Goal: Information Seeking & Learning: Find specific page/section

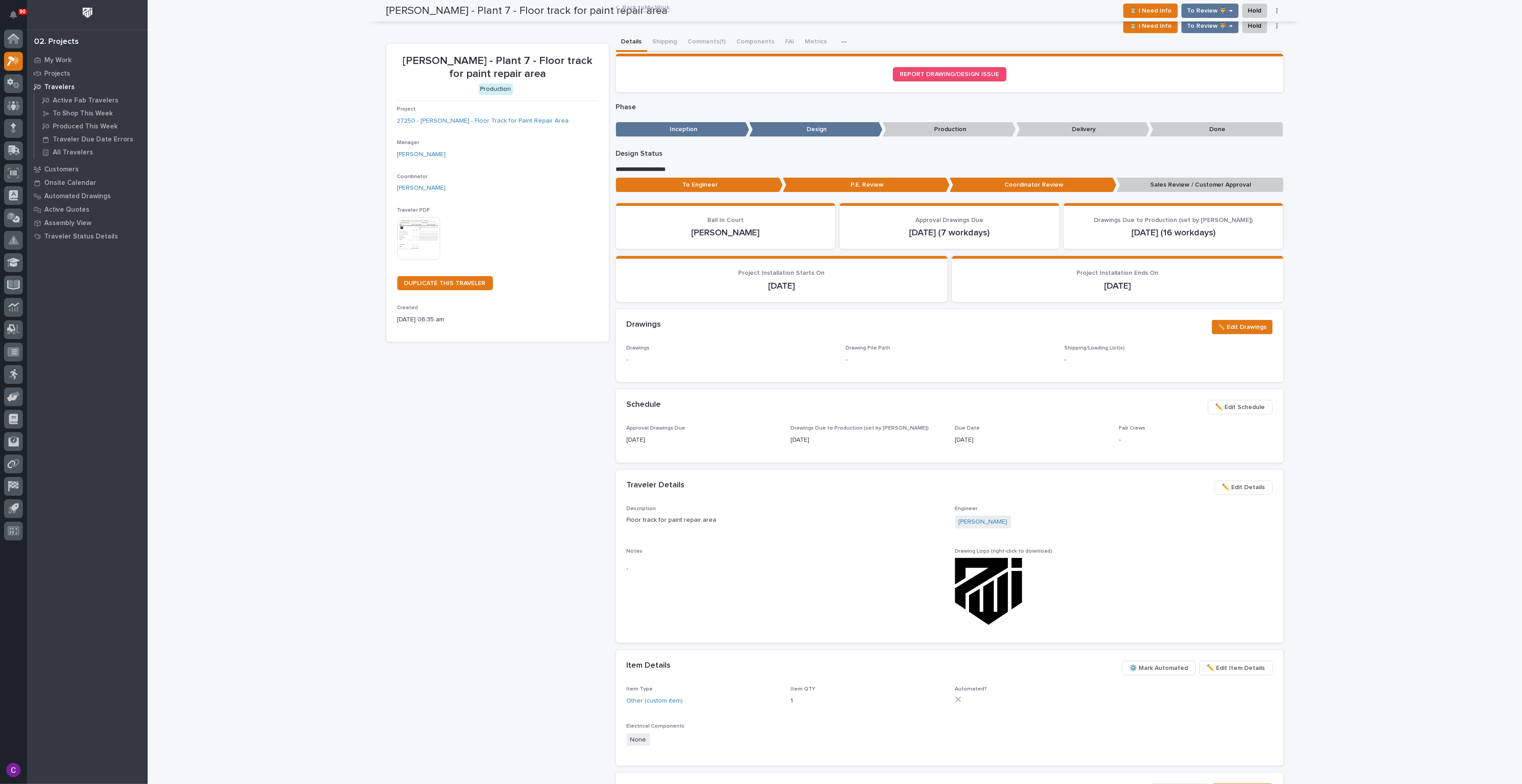
scroll to position [54, 0]
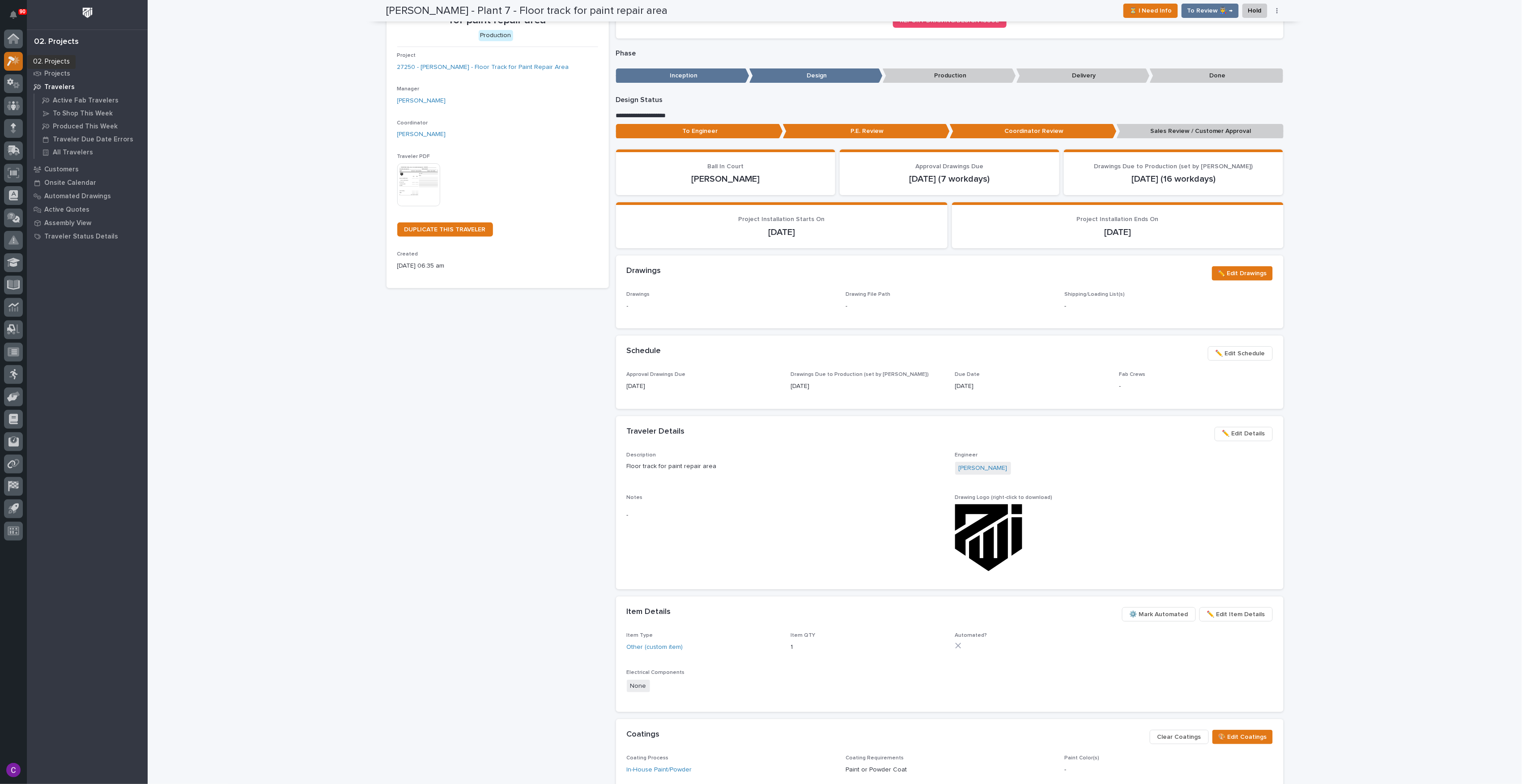
click at [20, 58] on div at bounding box center [14, 61] width 19 height 19
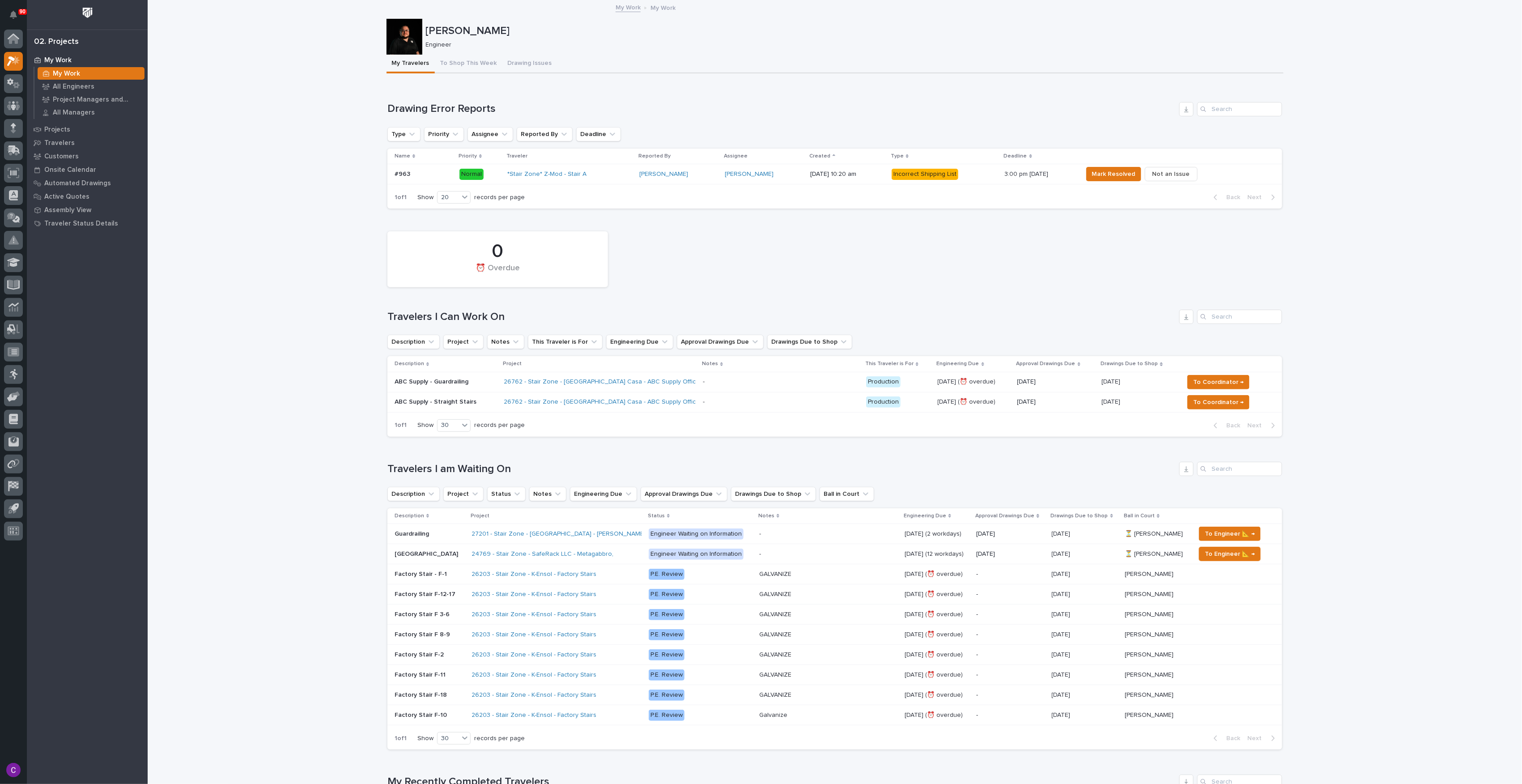
click at [707, 379] on p at bounding box center [781, 382] width 156 height 8
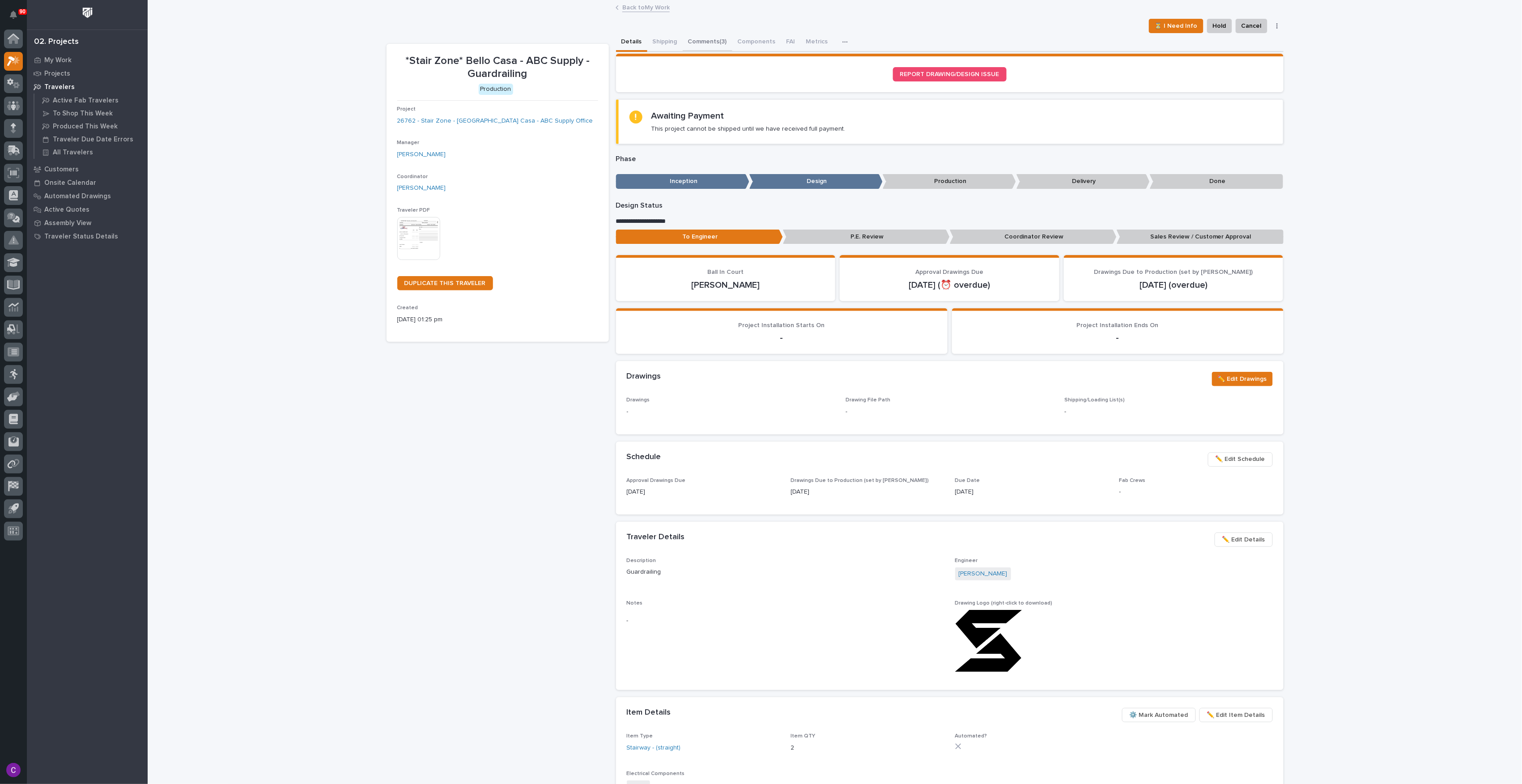
click at [710, 43] on button "Comments (3)" at bounding box center [707, 43] width 50 height 19
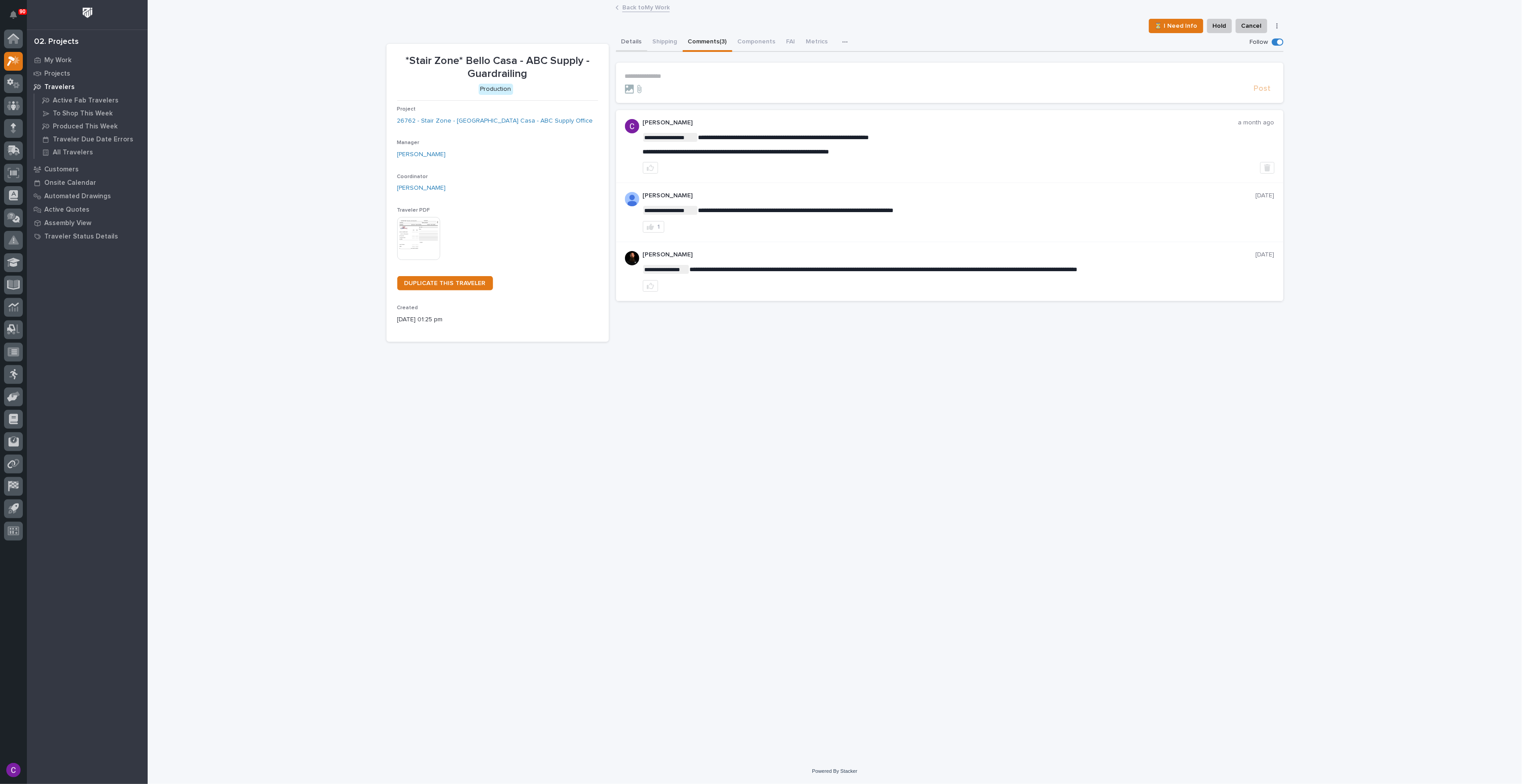
drag, startPoint x: 633, startPoint y: 38, endPoint x: 638, endPoint y: 38, distance: 5.0
click at [633, 38] on button "Details" at bounding box center [632, 43] width 31 height 19
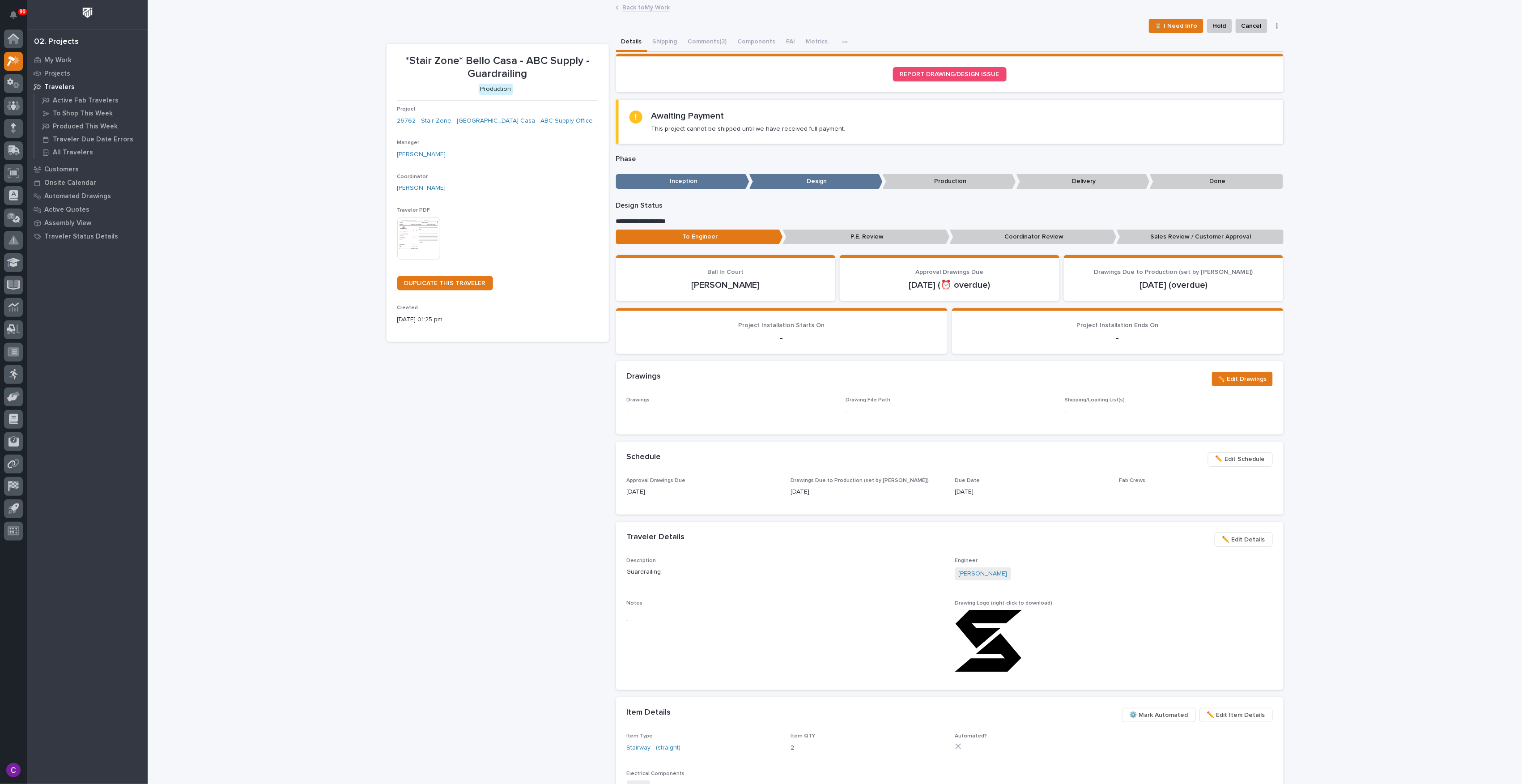
drag, startPoint x: 549, startPoint y: 248, endPoint x: 541, endPoint y: 242, distance: 10.0
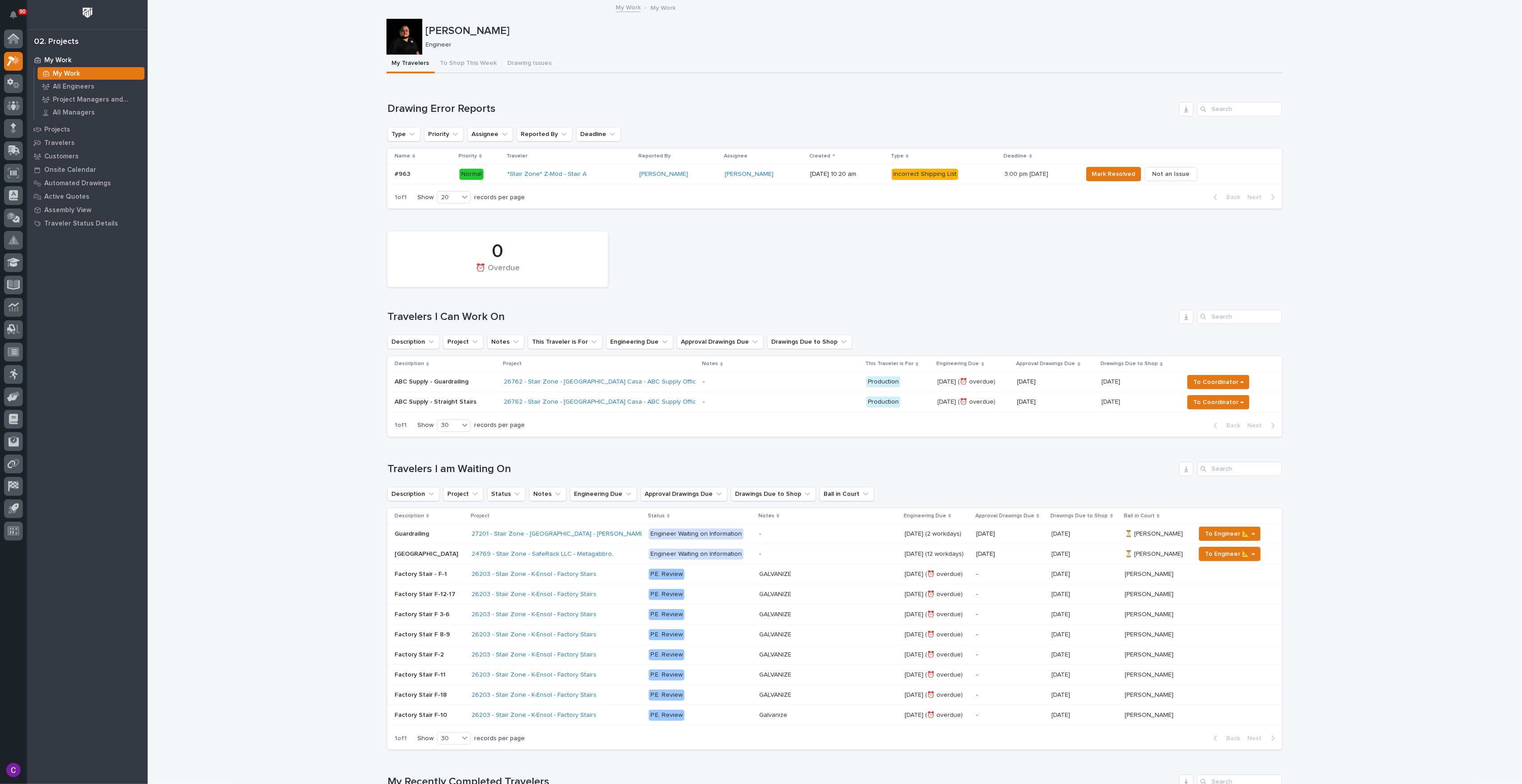
click at [703, 398] on div "- -" at bounding box center [781, 402] width 156 height 15
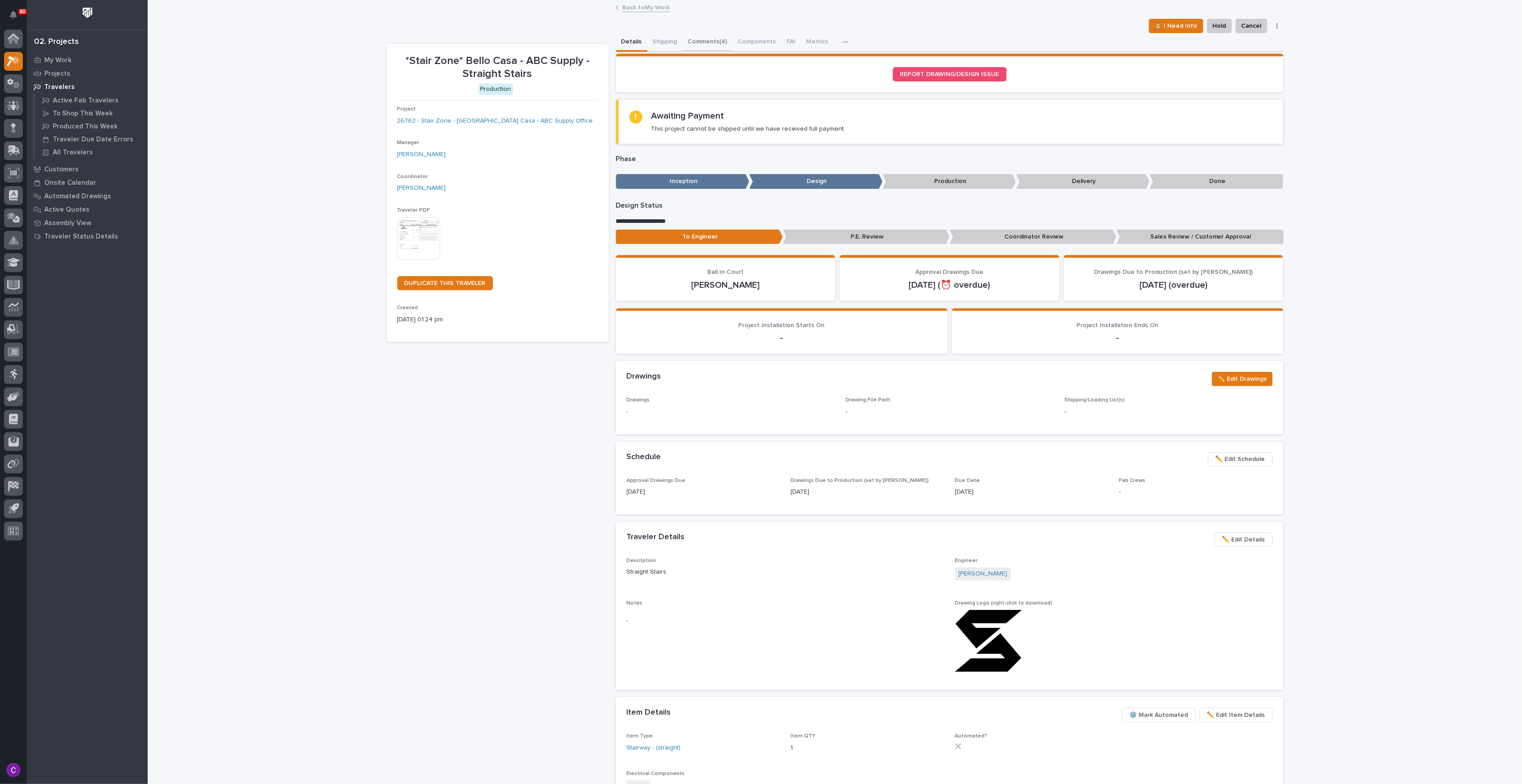
click at [703, 45] on button "Comments (4)" at bounding box center [707, 43] width 50 height 19
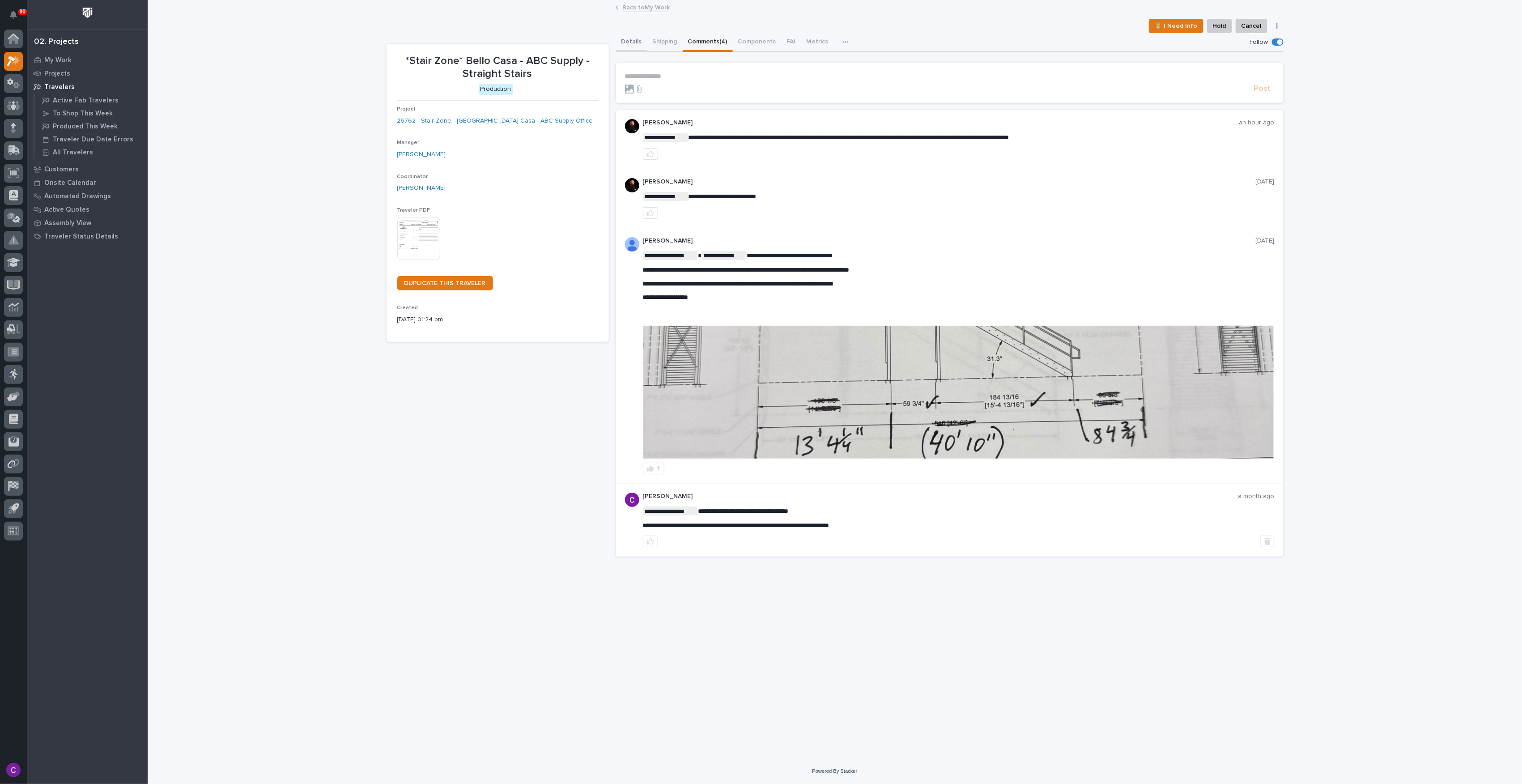
click at [621, 40] on button "Details" at bounding box center [632, 43] width 31 height 19
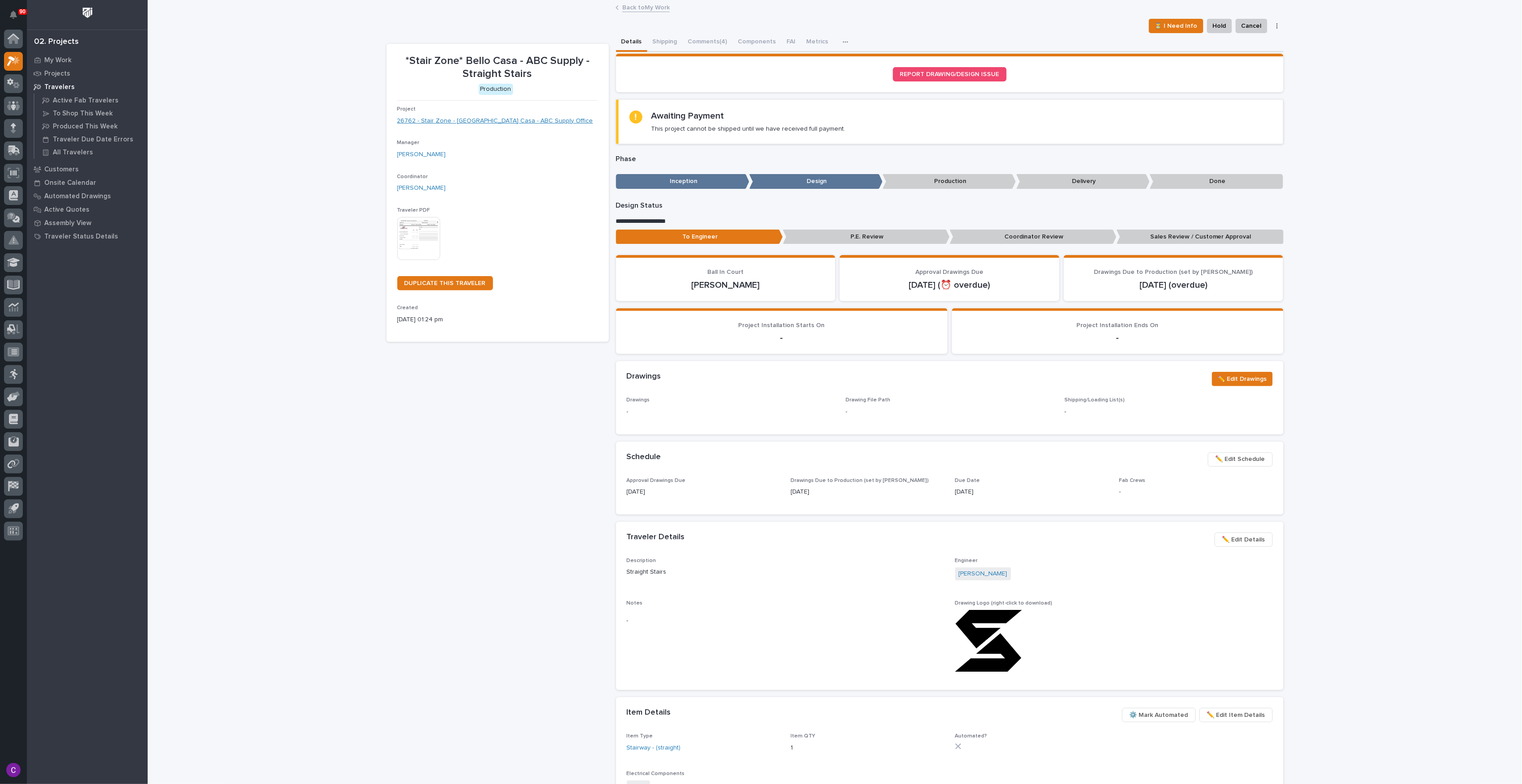
click at [493, 124] on link "26762 - Stair Zone - [GEOGRAPHIC_DATA] Casa - ABC Supply Office" at bounding box center [495, 121] width 196 height 9
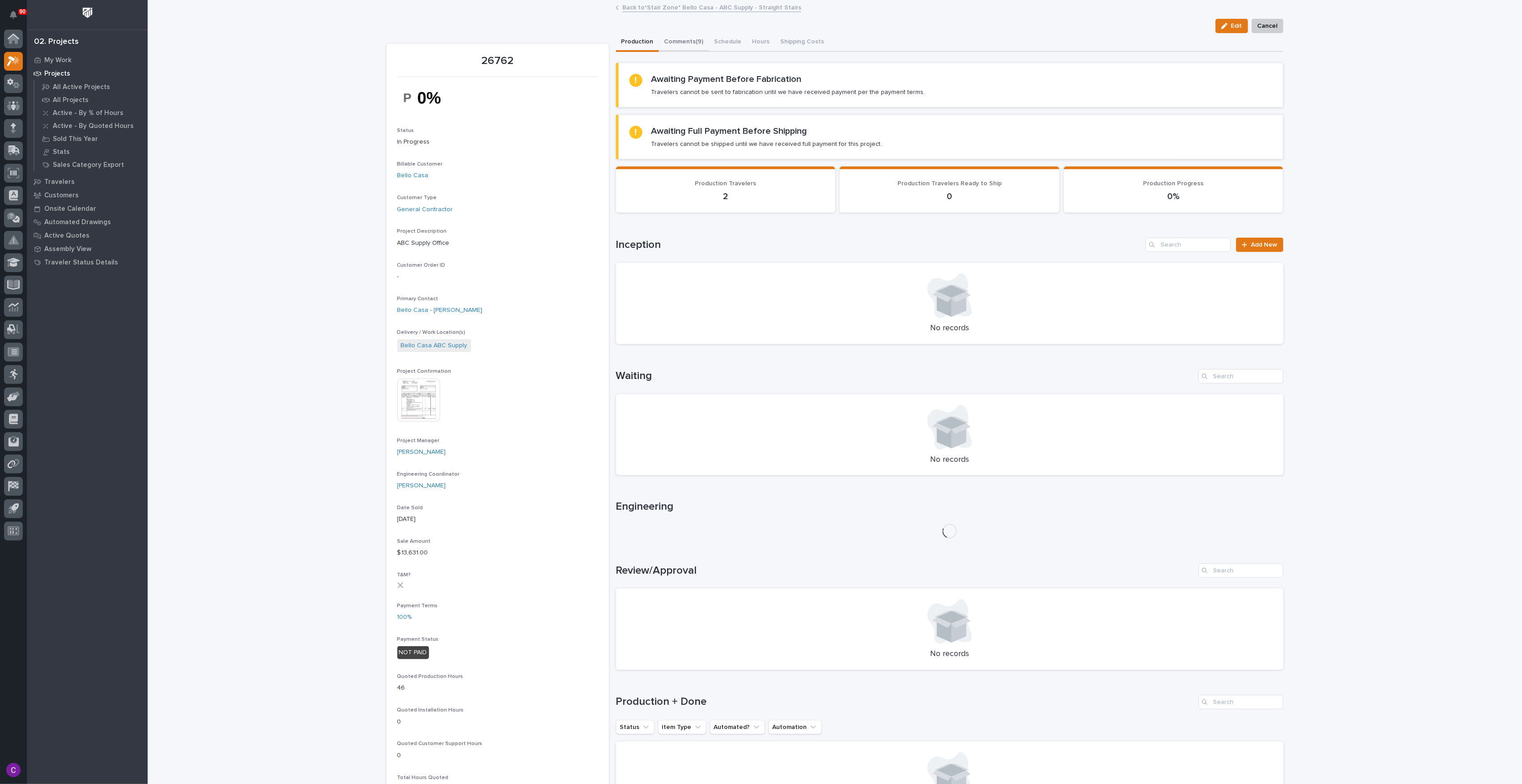
click at [688, 45] on button "Comments (9)" at bounding box center [684, 43] width 50 height 19
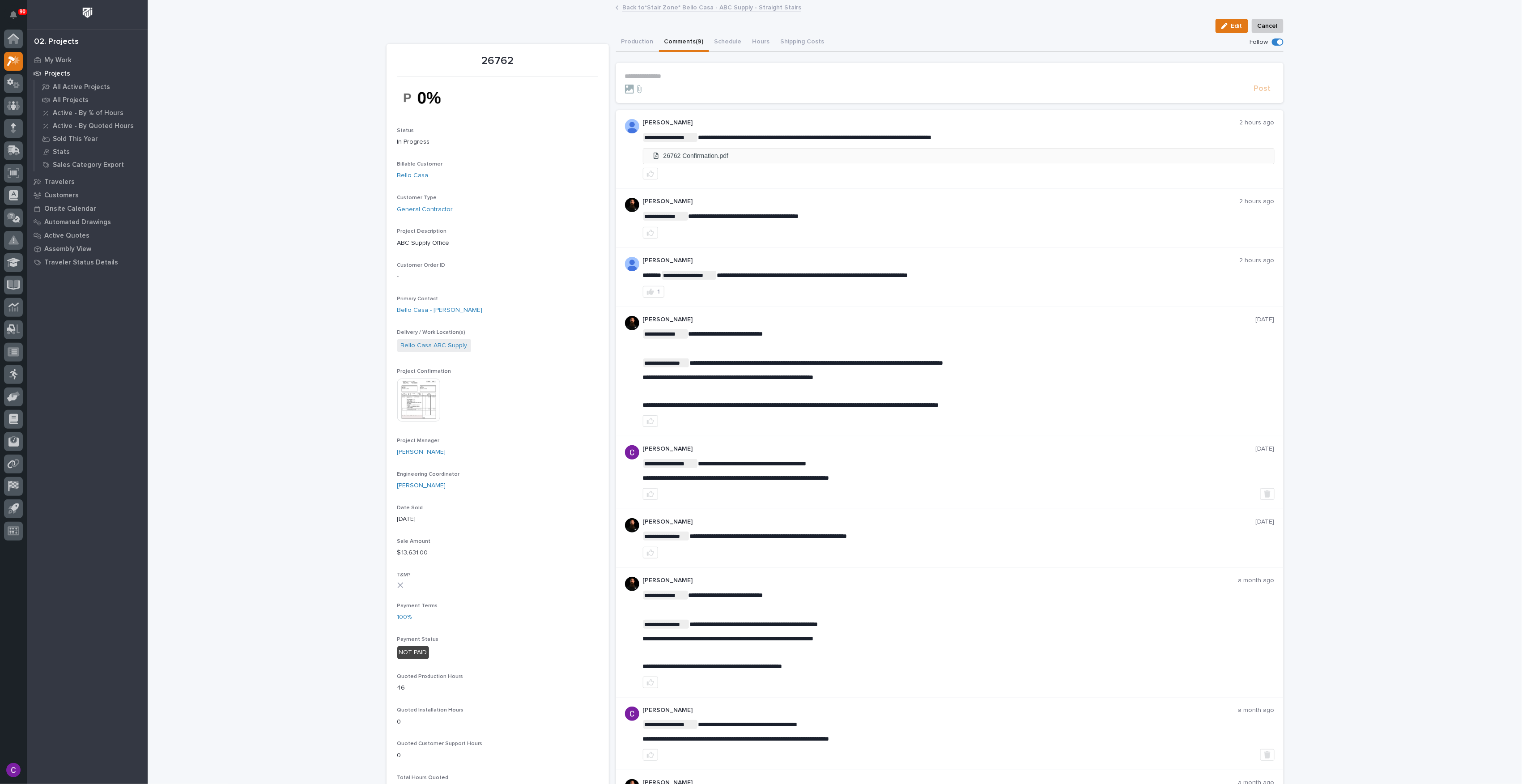
click at [769, 150] on li "26762 Confirmation.pdf" at bounding box center [959, 155] width 631 height 15
click at [644, 41] on button "Production" at bounding box center [638, 43] width 43 height 19
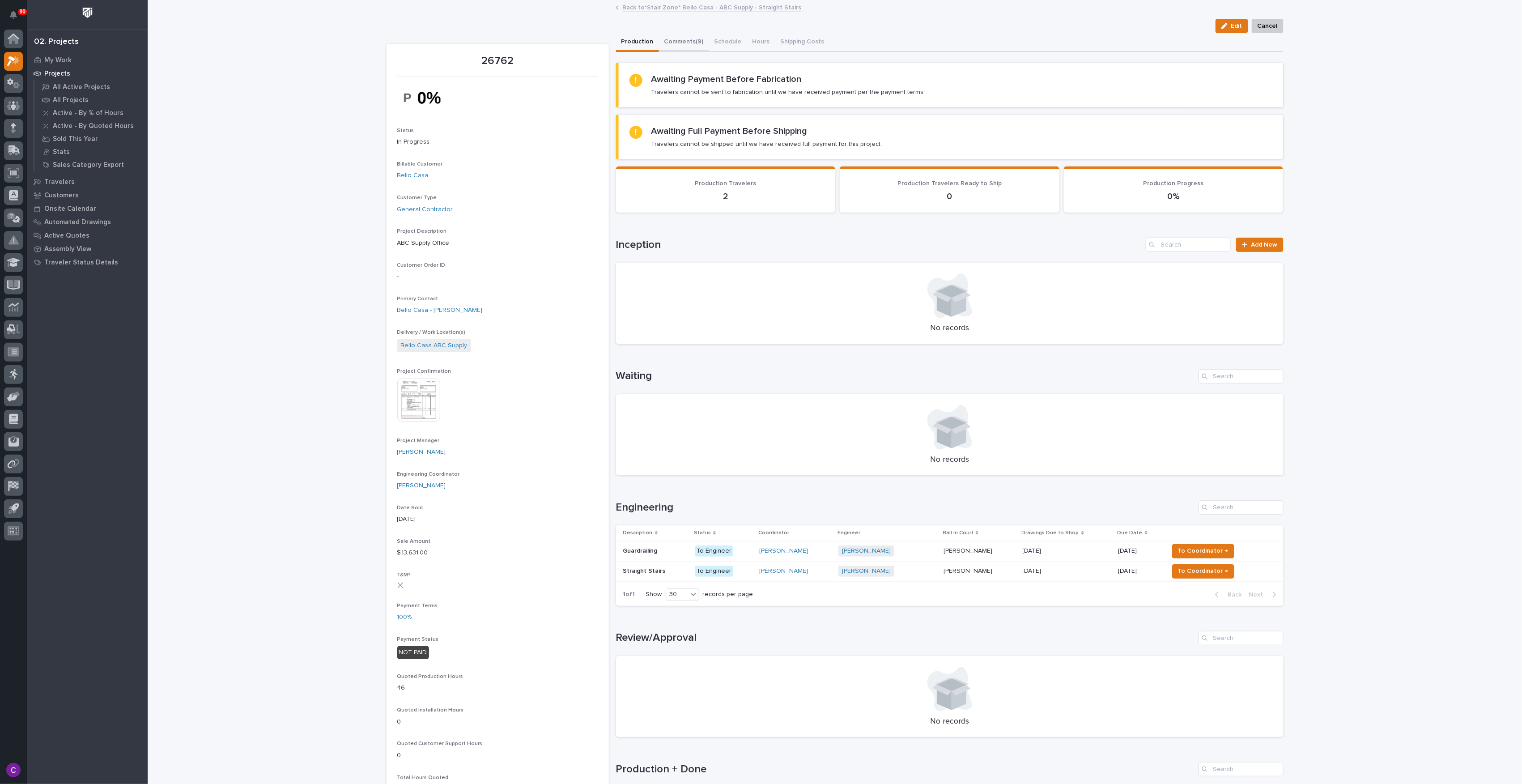
click at [687, 41] on button "Comments (9)" at bounding box center [684, 43] width 50 height 19
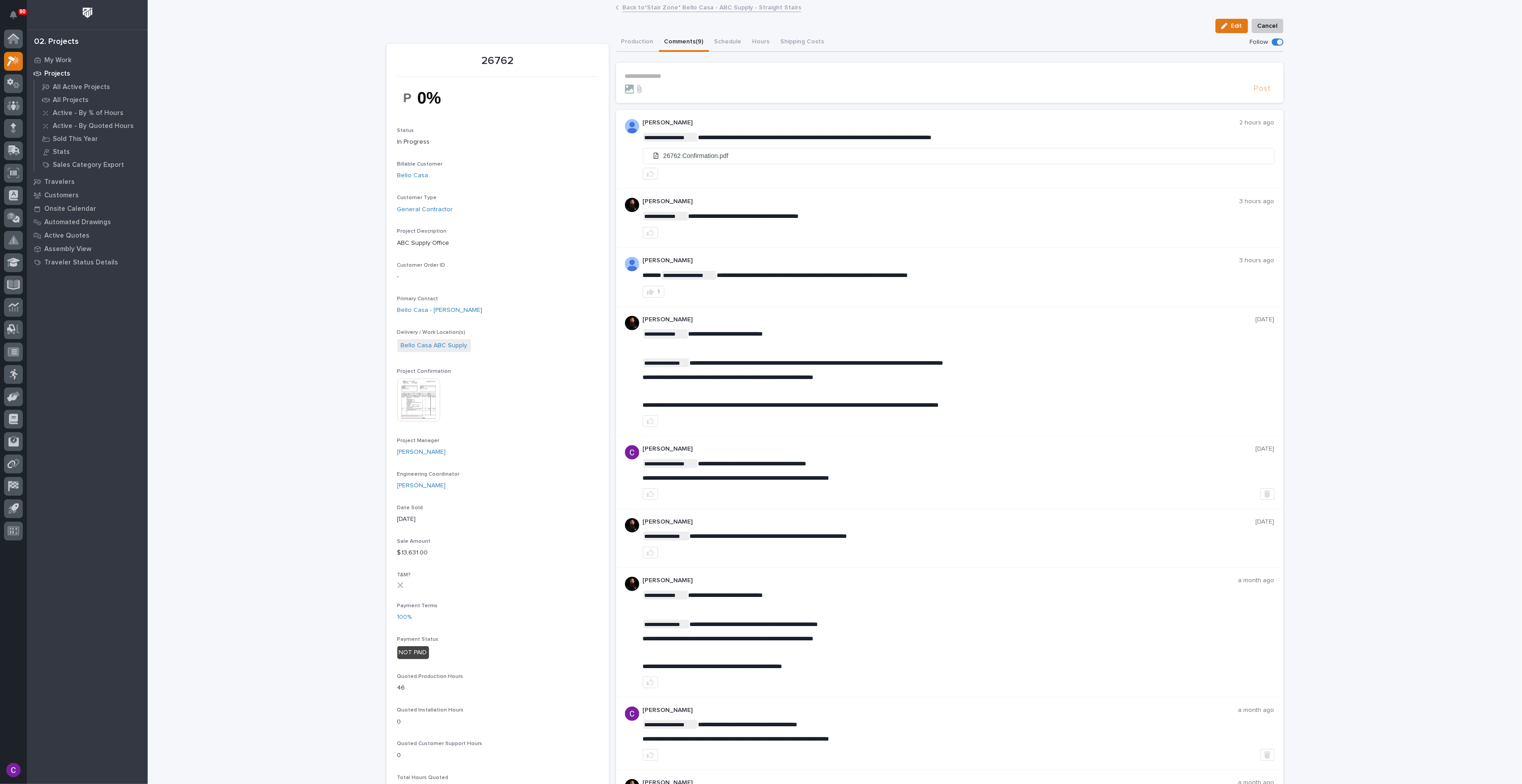
click at [419, 399] on img at bounding box center [418, 400] width 43 height 43
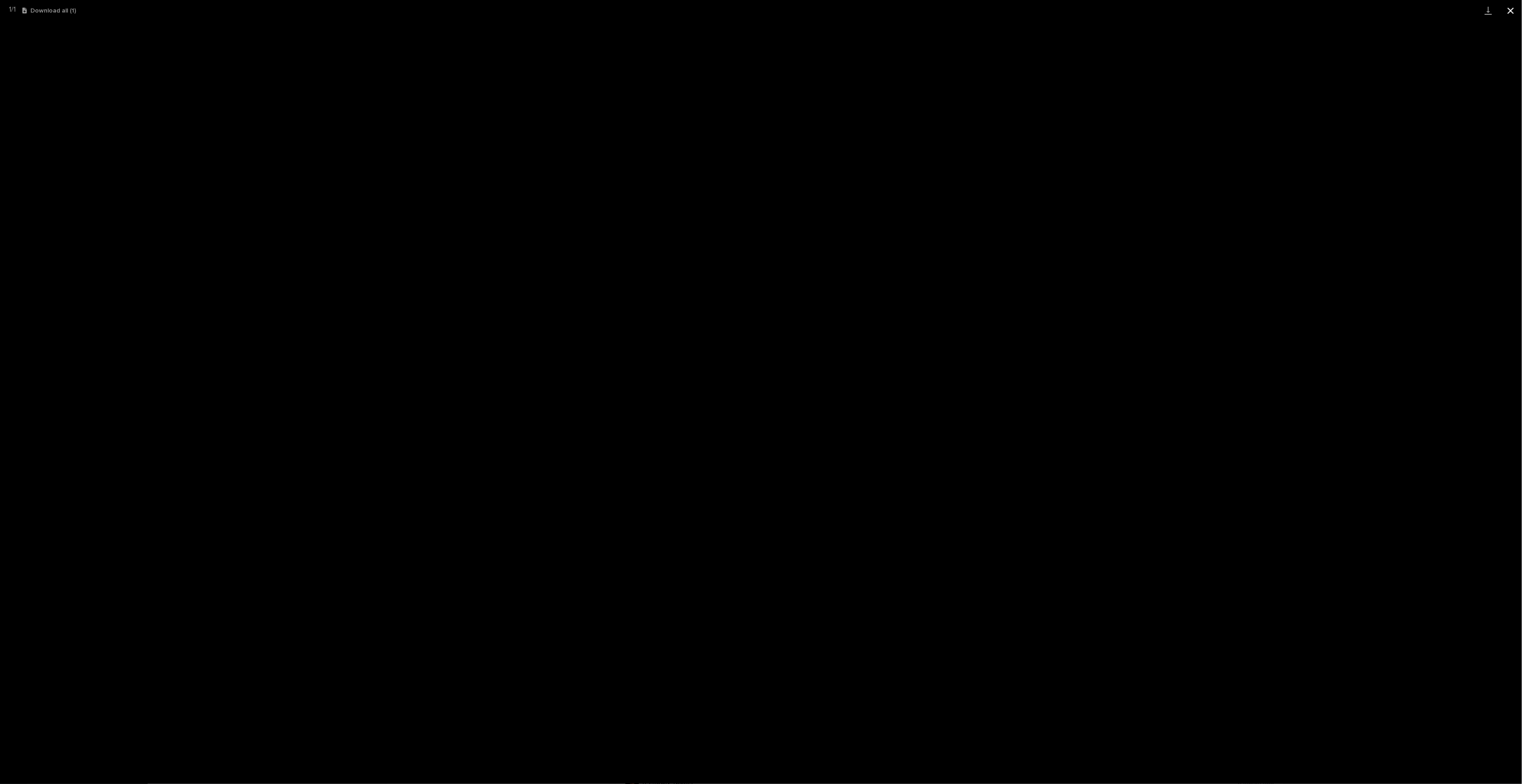
click at [1514, 8] on button "Close gallery" at bounding box center [1511, 11] width 22 height 21
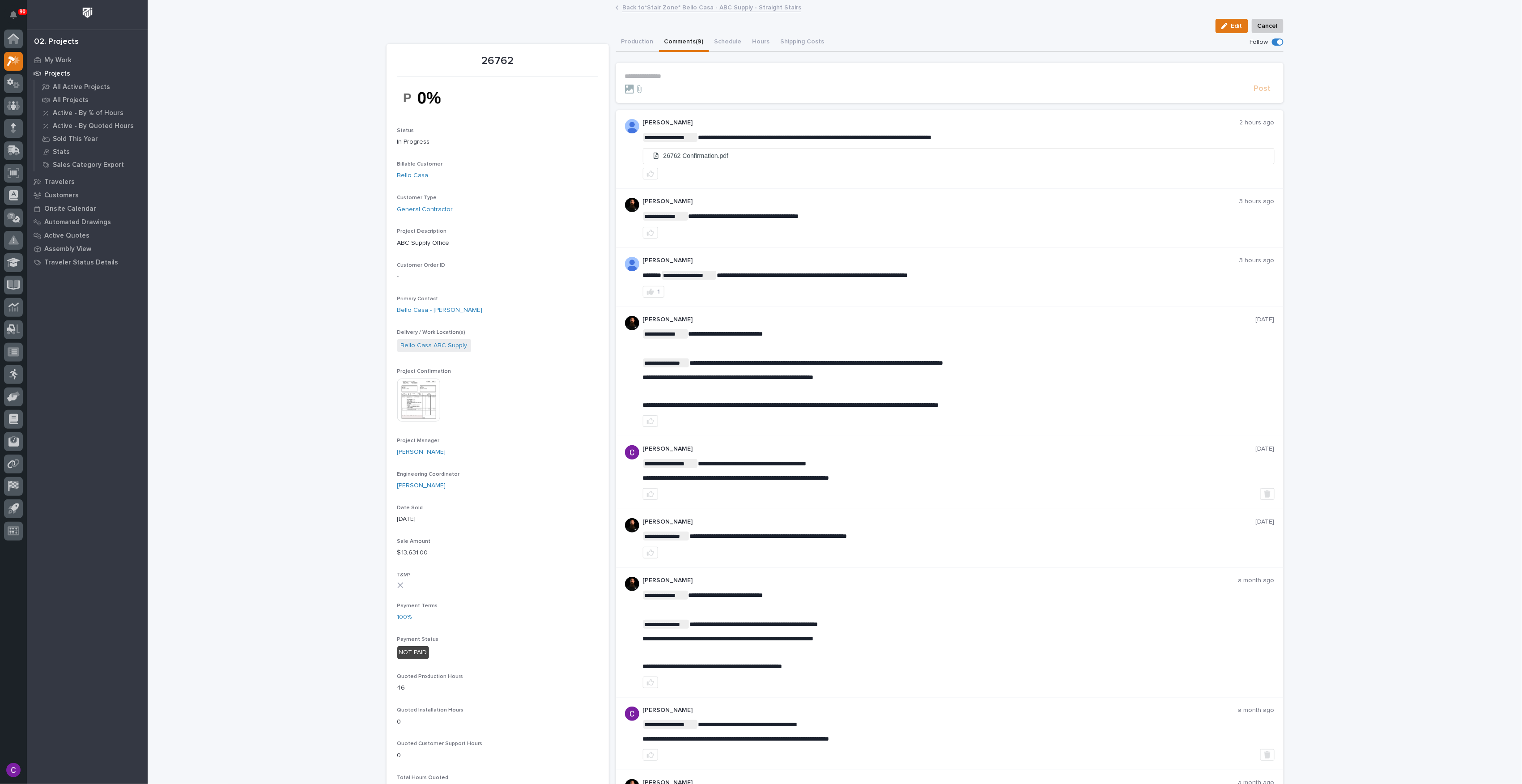
click at [428, 405] on img at bounding box center [418, 400] width 43 height 43
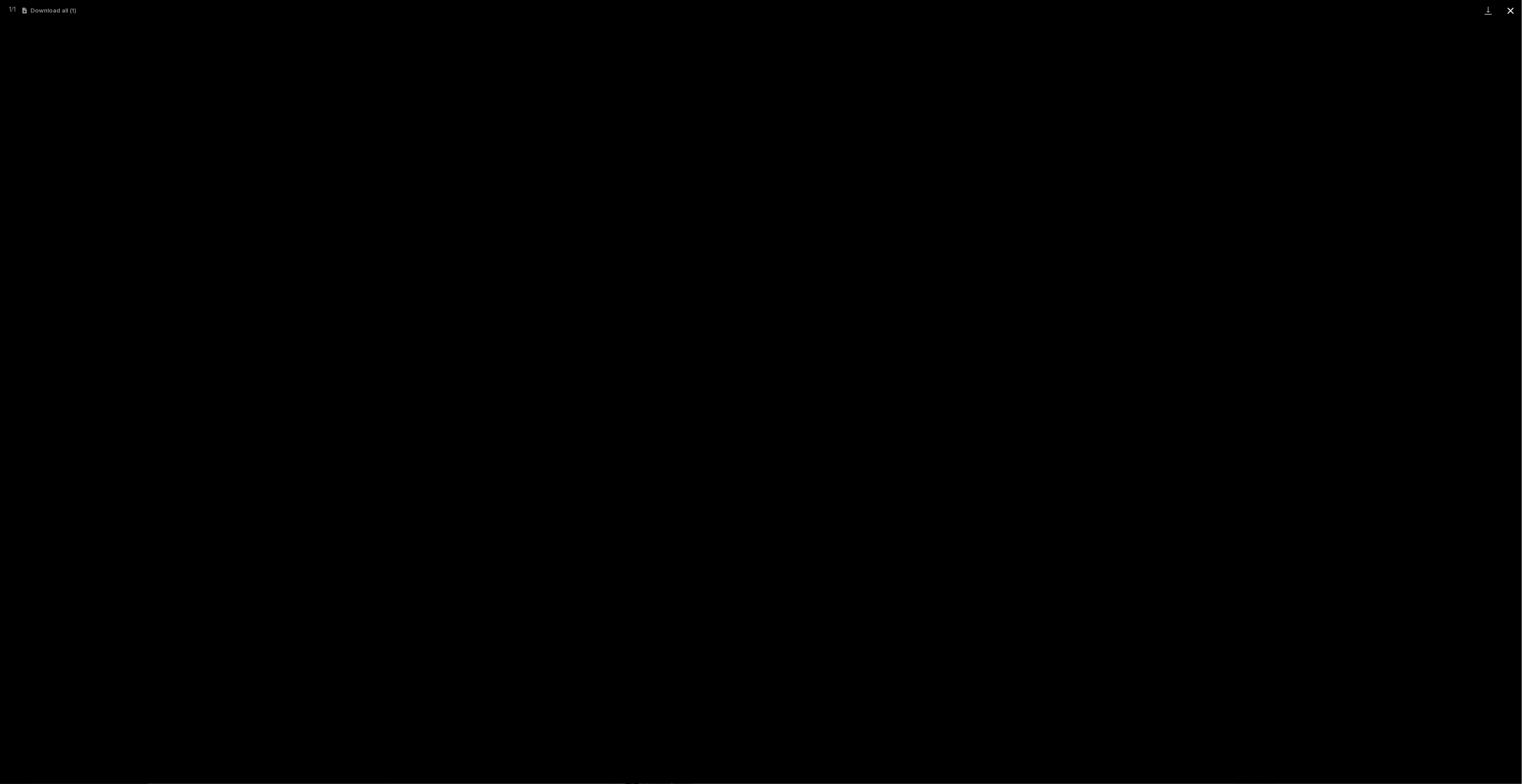
drag, startPoint x: 1505, startPoint y: 9, endPoint x: 1504, endPoint y: 21, distance: 12.0
click at [1505, 9] on button "Close gallery" at bounding box center [1511, 11] width 22 height 21
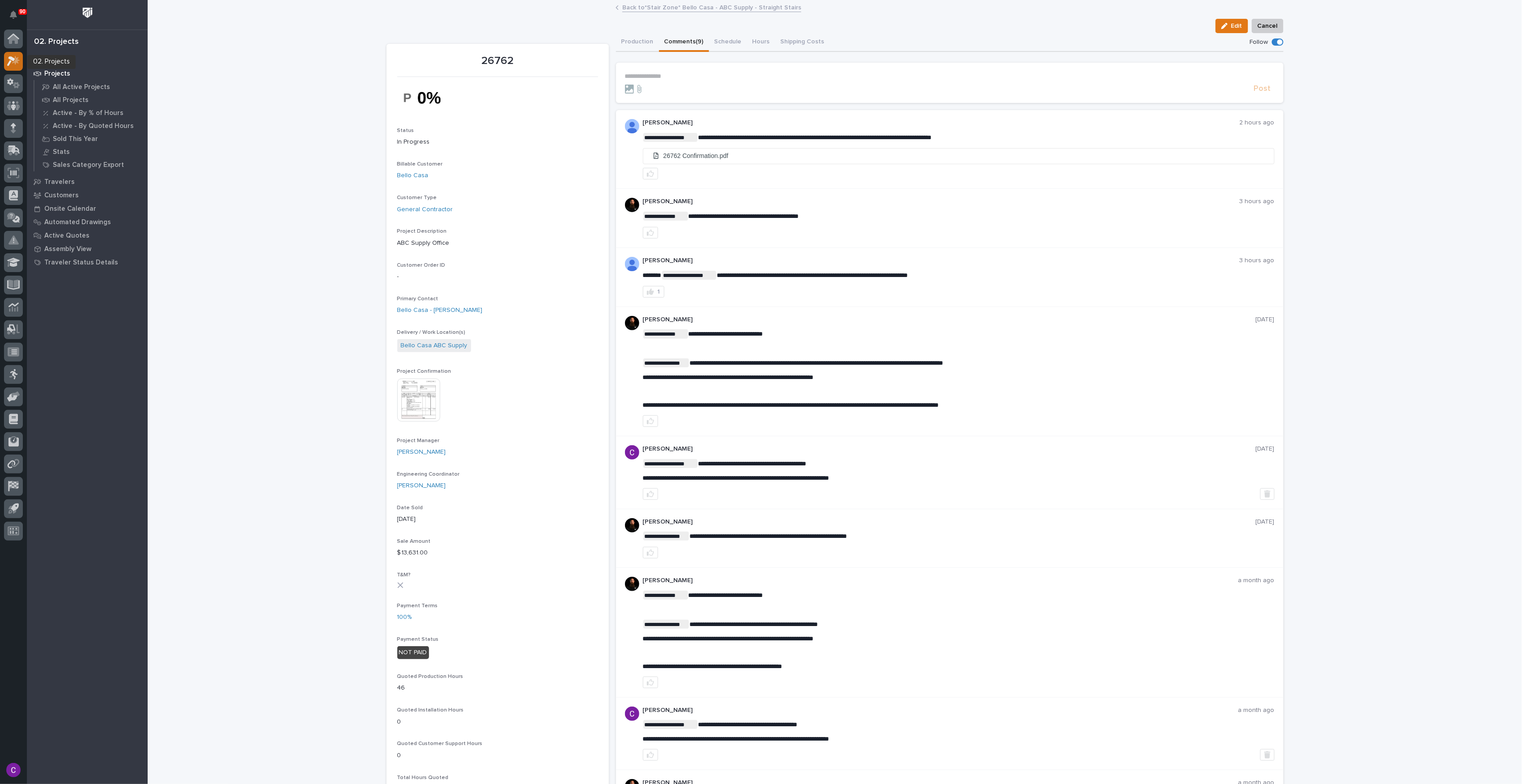
click at [17, 61] on icon at bounding box center [15, 60] width 8 height 9
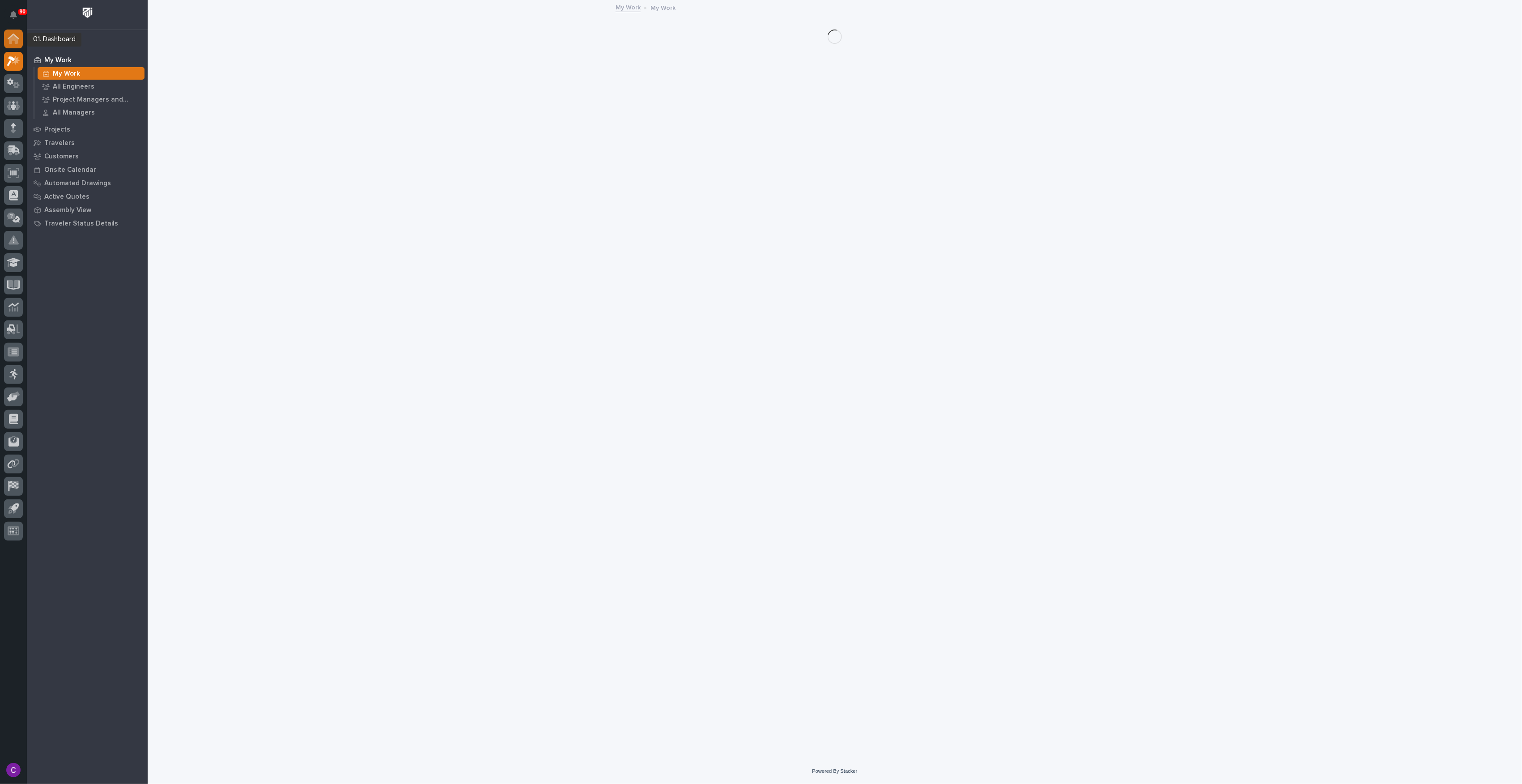
click at [12, 42] on icon at bounding box center [14, 38] width 12 height 10
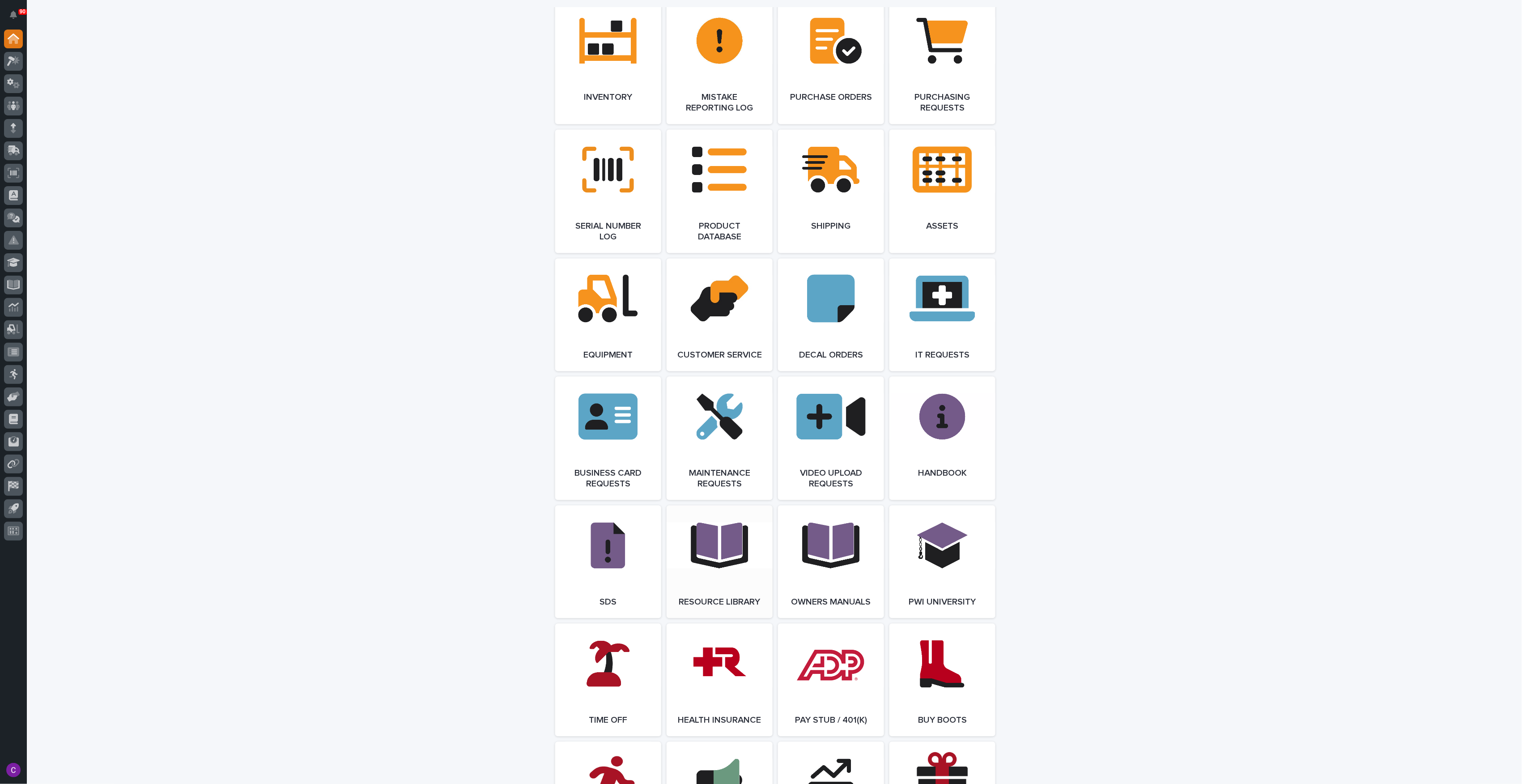
scroll to position [1094, 0]
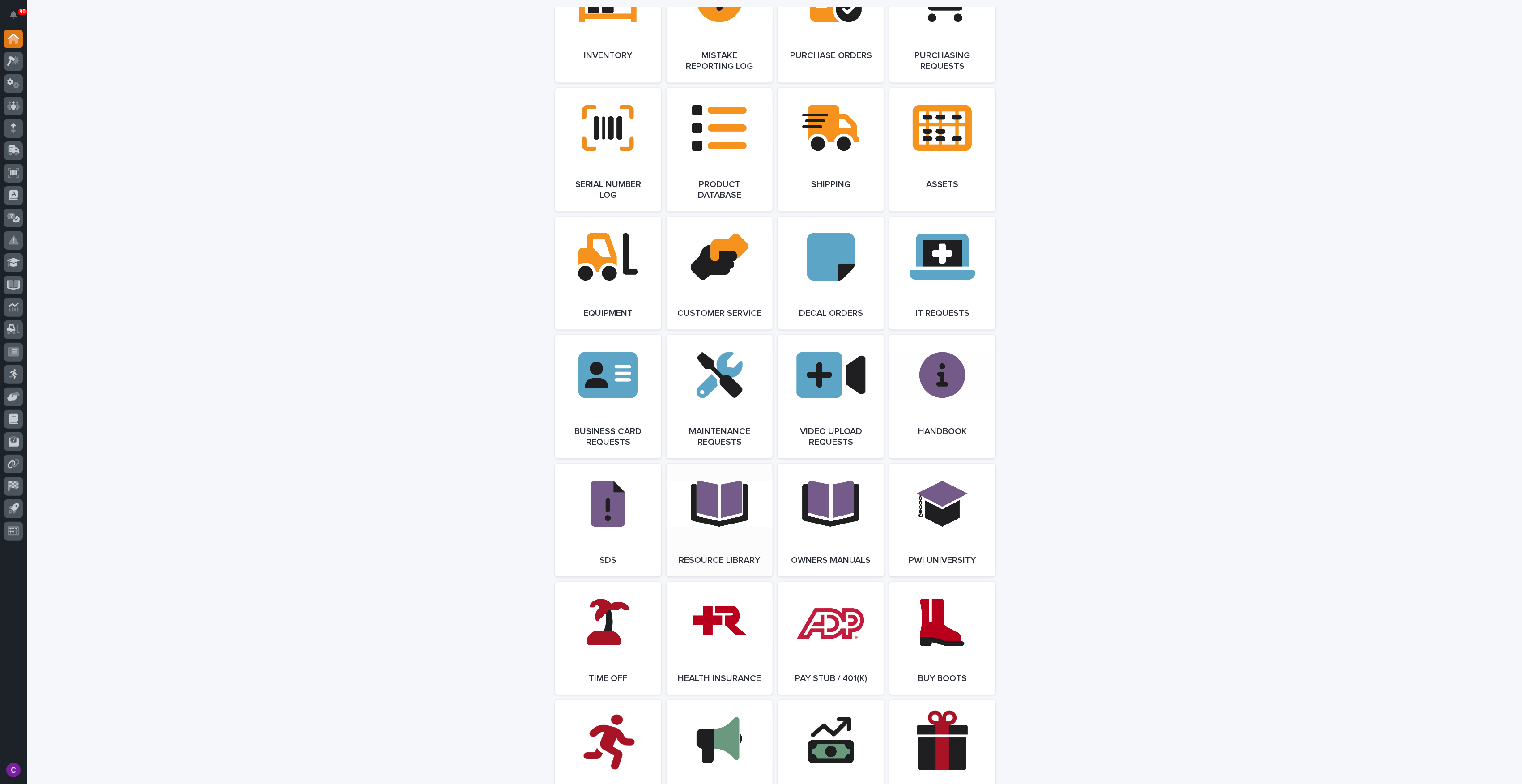
click at [716, 525] on link "Open Link" at bounding box center [719, 520] width 106 height 113
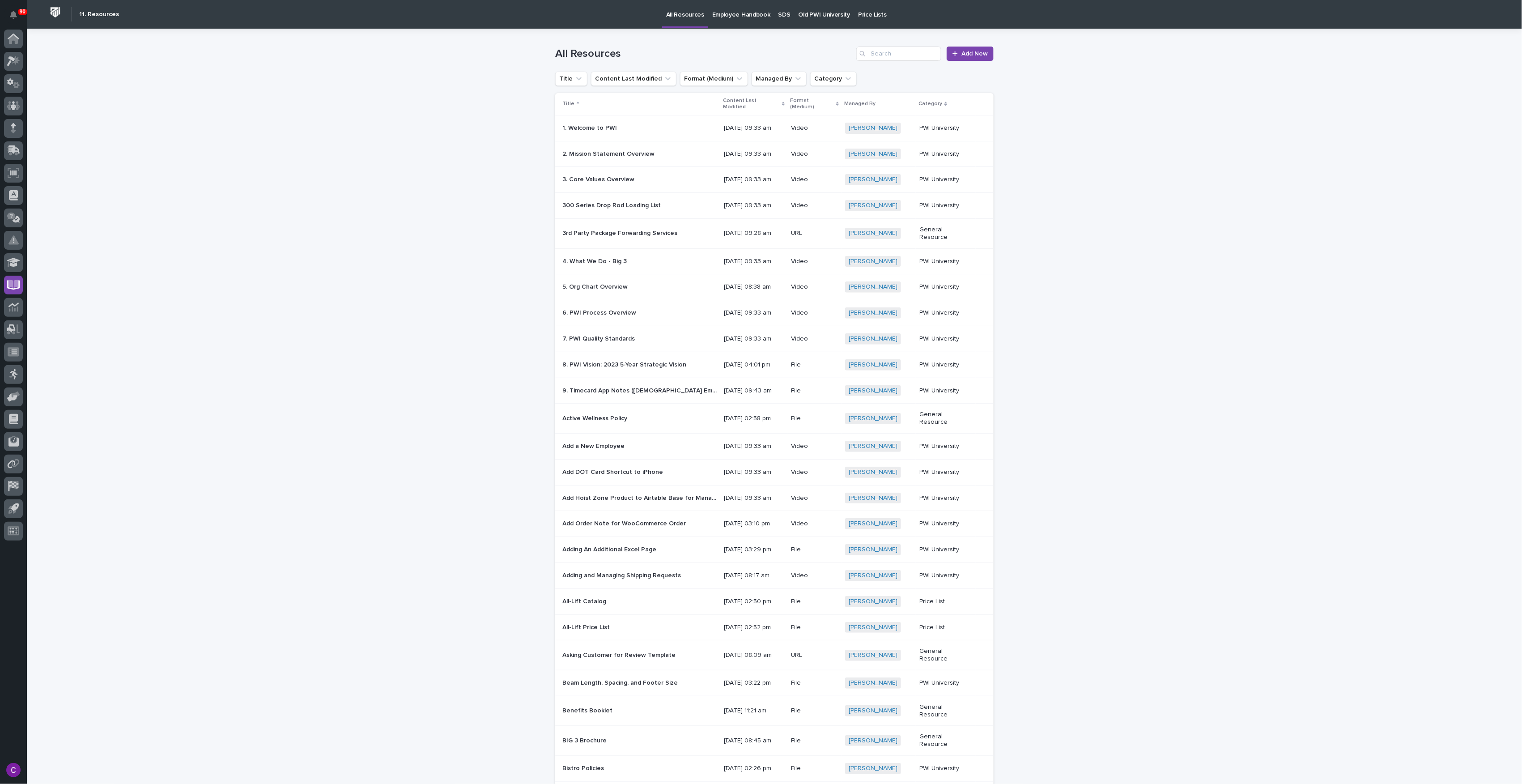
click at [779, 21] on link "SDS" at bounding box center [785, 14] width 20 height 28
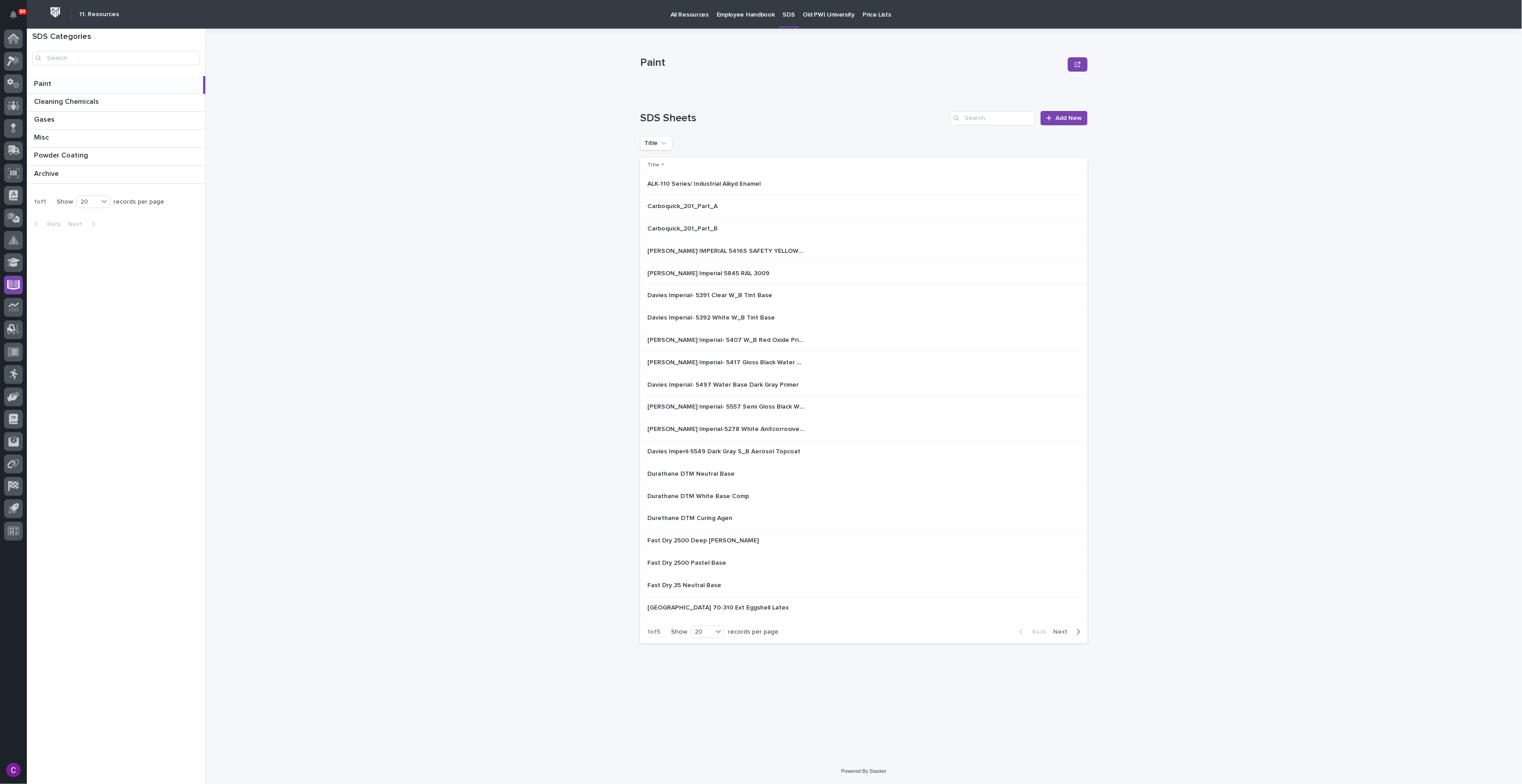
click at [671, 11] on p "All Resources" at bounding box center [690, 9] width 38 height 19
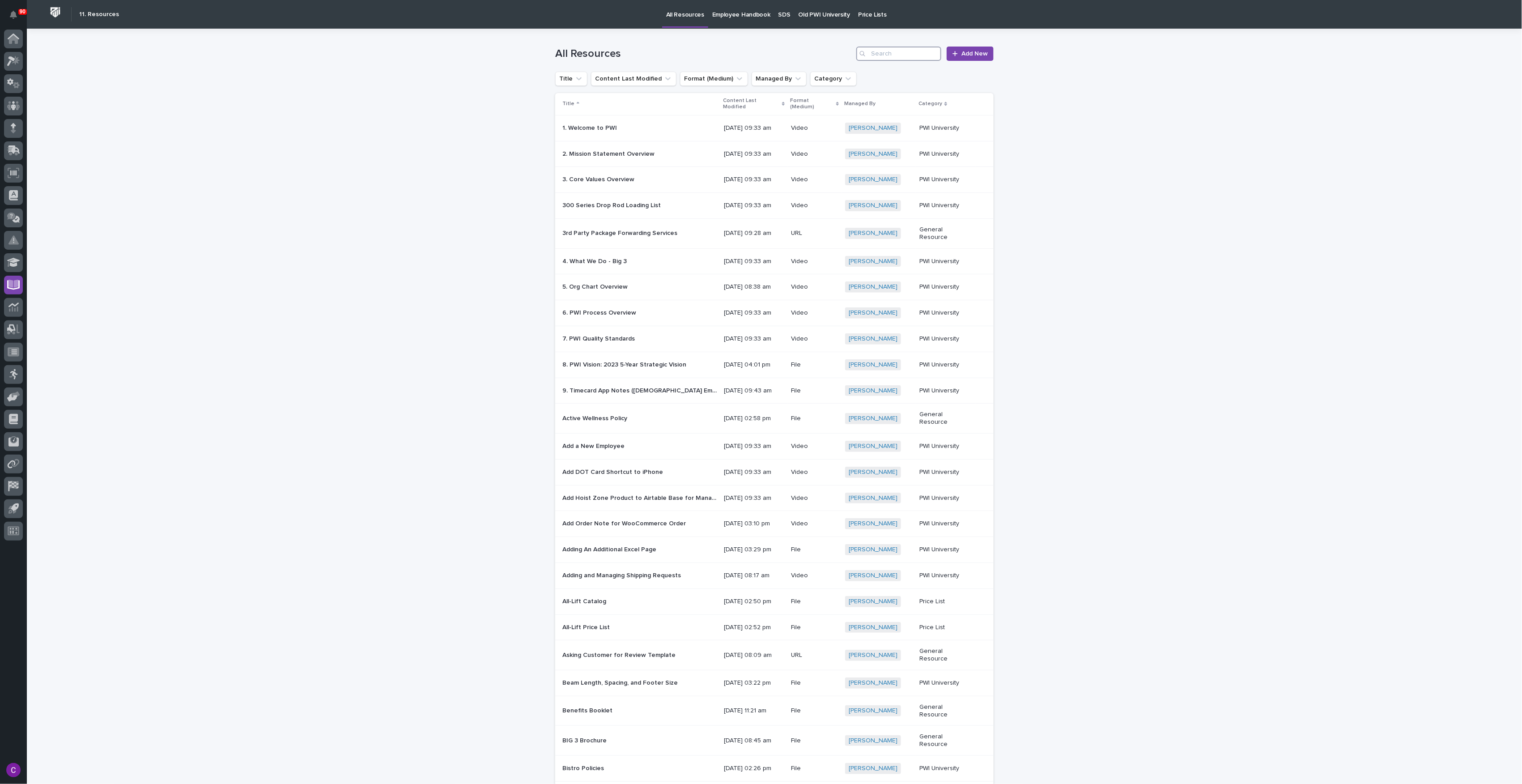
click at [915, 56] on input "Search" at bounding box center [899, 54] width 85 height 14
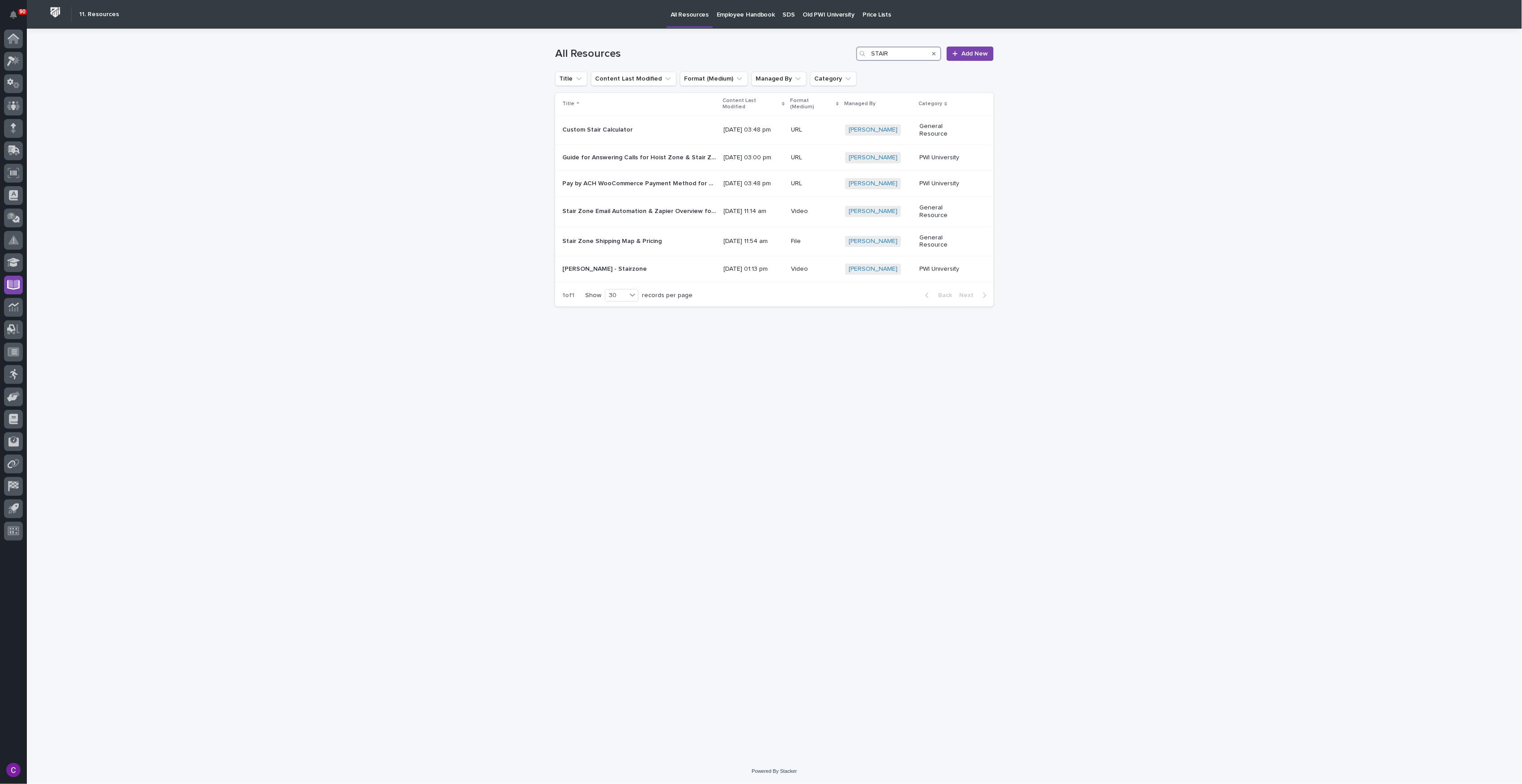
type input "STAIR"
drag, startPoint x: 934, startPoint y: 54, endPoint x: 823, endPoint y: 56, distance: 111.0
click at [934, 54] on icon "Search" at bounding box center [934, 54] width 4 height 4
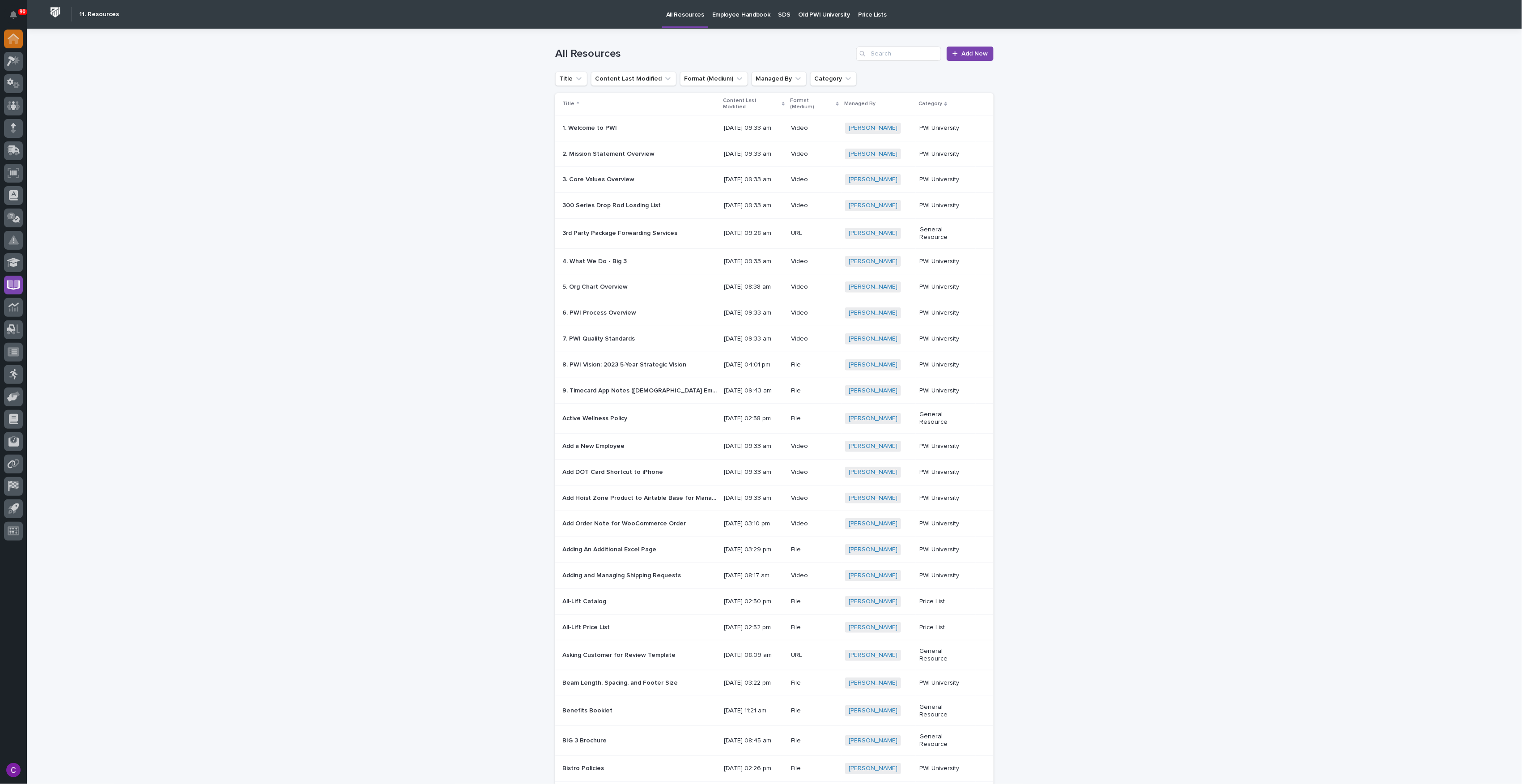
click at [10, 43] on icon at bounding box center [13, 39] width 9 height 9
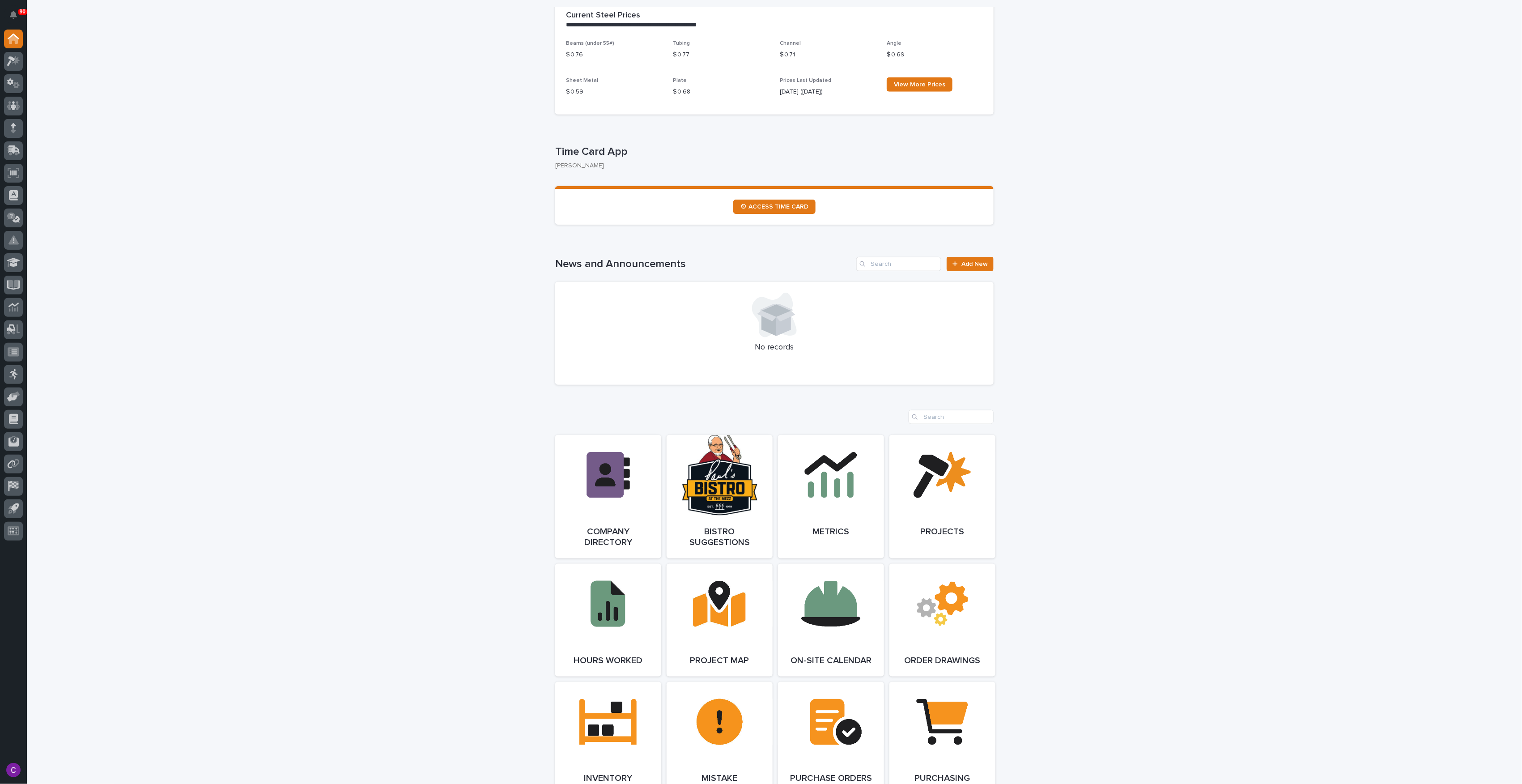
scroll to position [358, 0]
